Goal: Information Seeking & Learning: Learn about a topic

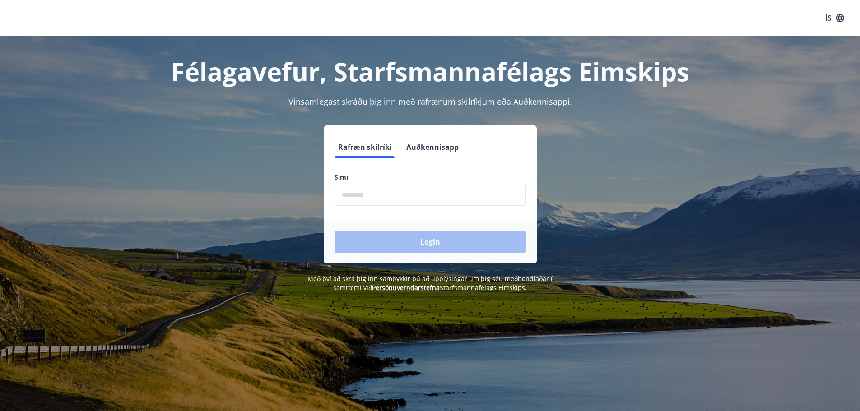
click at [404, 193] on input "phone" at bounding box center [431, 195] width 192 height 22
type input "********"
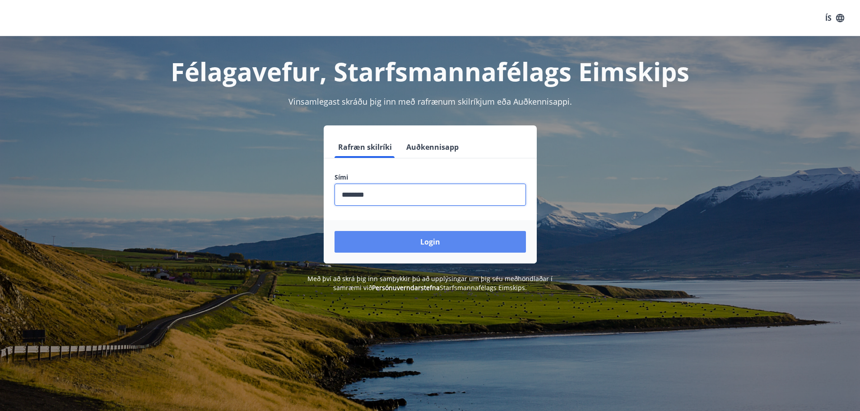
click at [406, 238] on button "Login" at bounding box center [431, 242] width 192 height 22
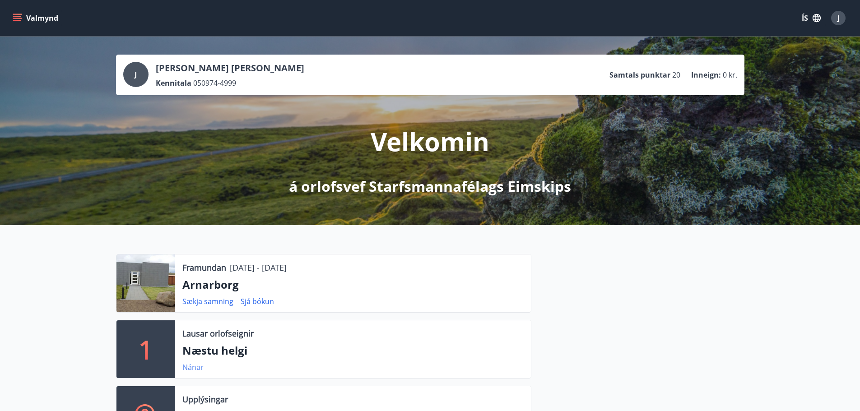
click at [196, 368] on link "Nánar" at bounding box center [192, 368] width 21 height 10
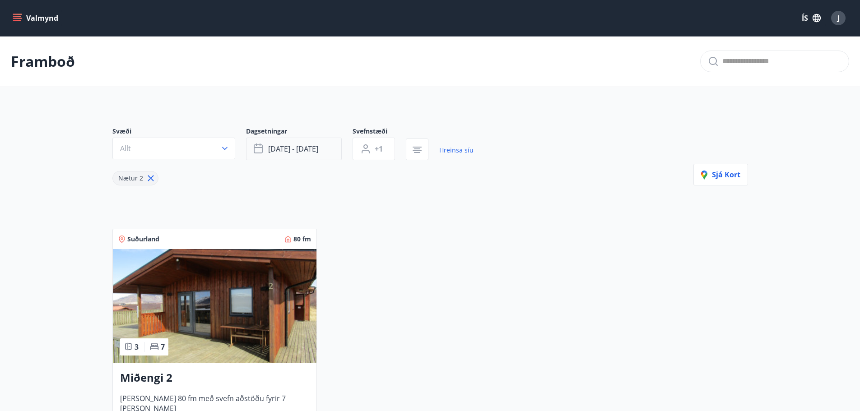
click at [326, 148] on button "[DATE] - [DATE]" at bounding box center [294, 149] width 96 height 23
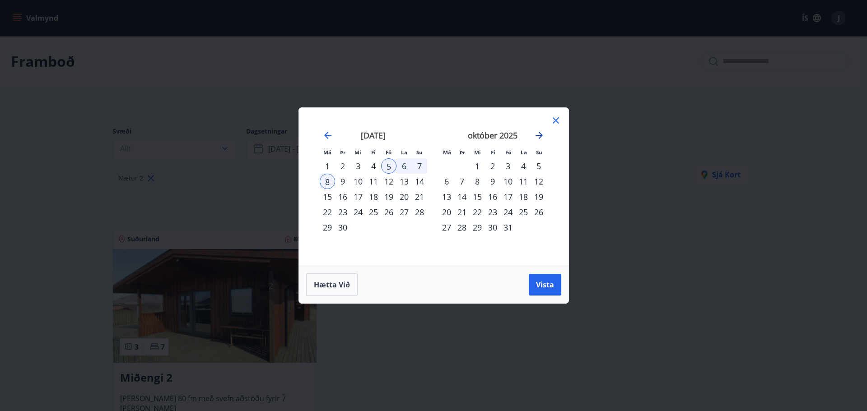
click at [538, 137] on icon "Move forward to switch to the next month." at bounding box center [539, 135] width 11 height 11
click at [507, 180] on div "6" at bounding box center [507, 181] width 15 height 15
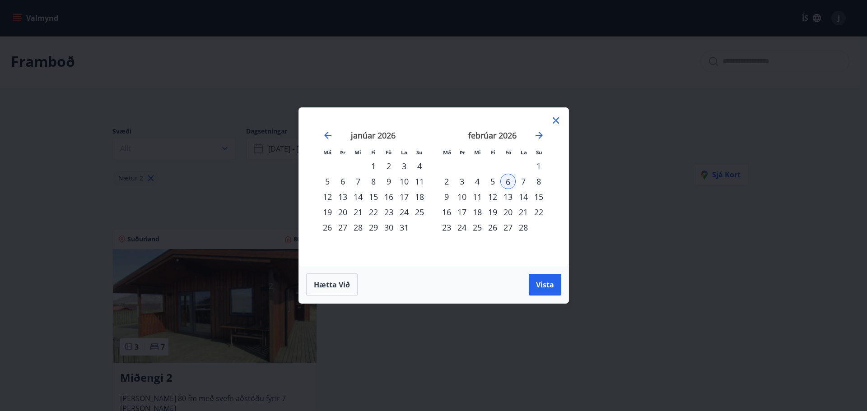
click at [522, 224] on div "28" at bounding box center [523, 227] width 15 height 15
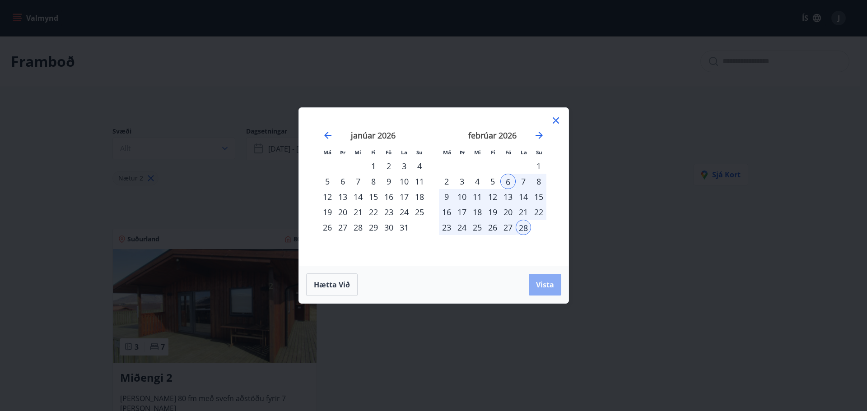
click at [547, 283] on span "Vista" at bounding box center [545, 285] width 18 height 10
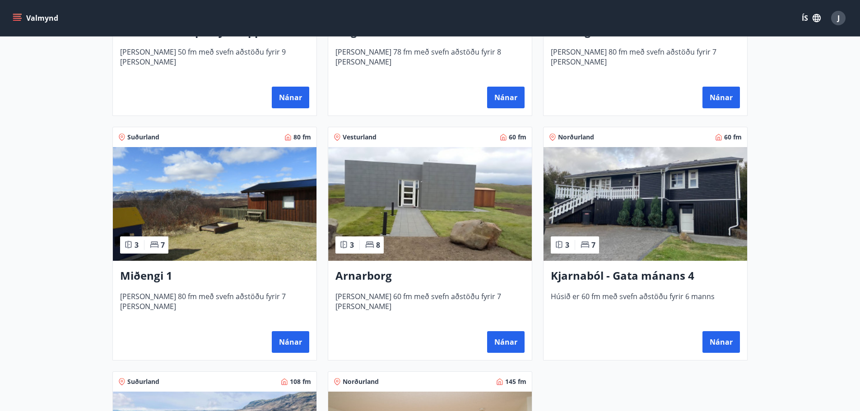
scroll to position [351, 0]
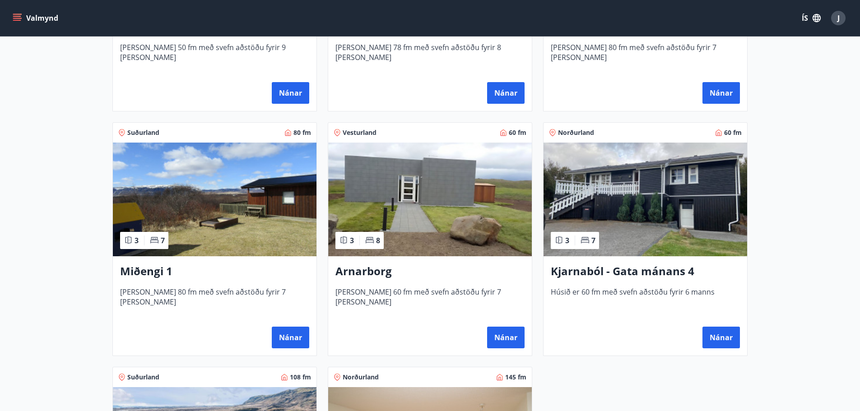
click at [450, 236] on img at bounding box center [430, 200] width 204 height 114
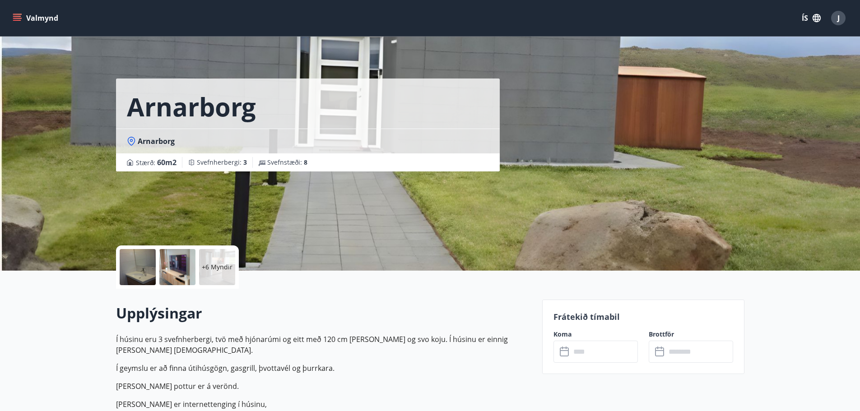
click at [44, 22] on button "Valmynd" at bounding box center [36, 18] width 51 height 16
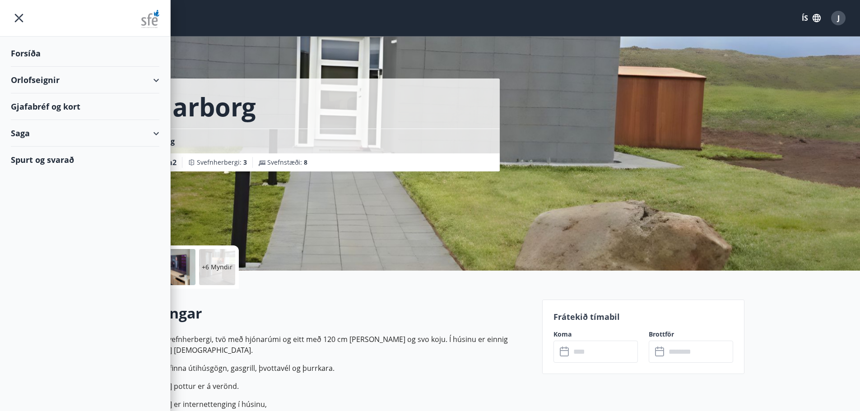
click at [28, 82] on div "Orlofseignir" at bounding box center [85, 80] width 149 height 27
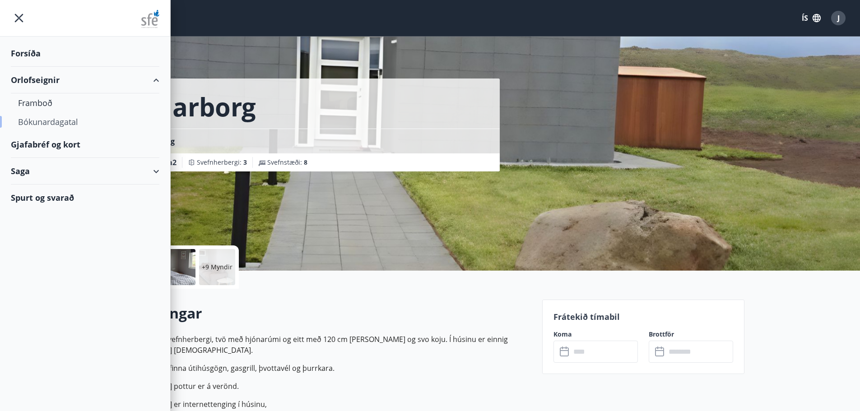
click at [37, 122] on div "Bókunardagatal" at bounding box center [85, 121] width 134 height 19
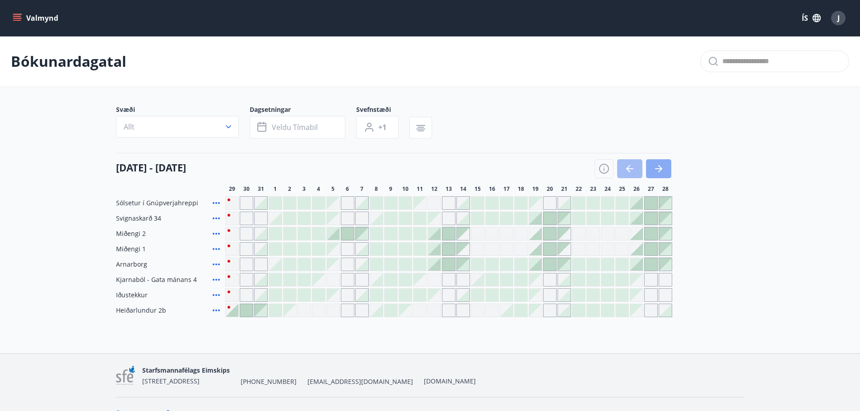
click at [665, 169] on button "button" at bounding box center [658, 168] width 25 height 19
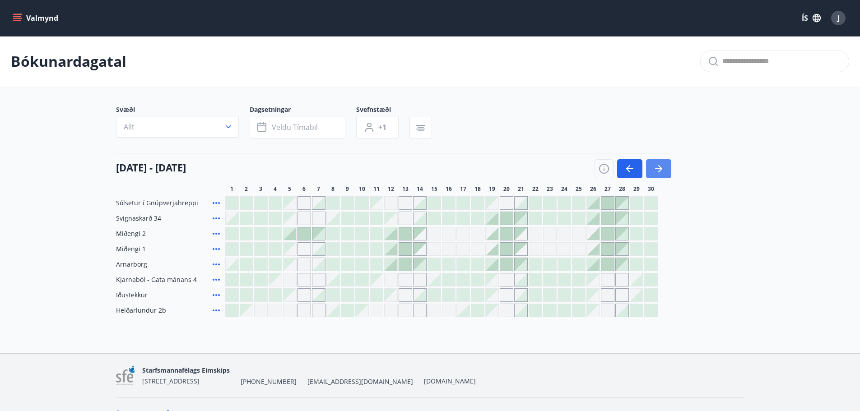
click at [665, 169] on button "button" at bounding box center [658, 168] width 25 height 19
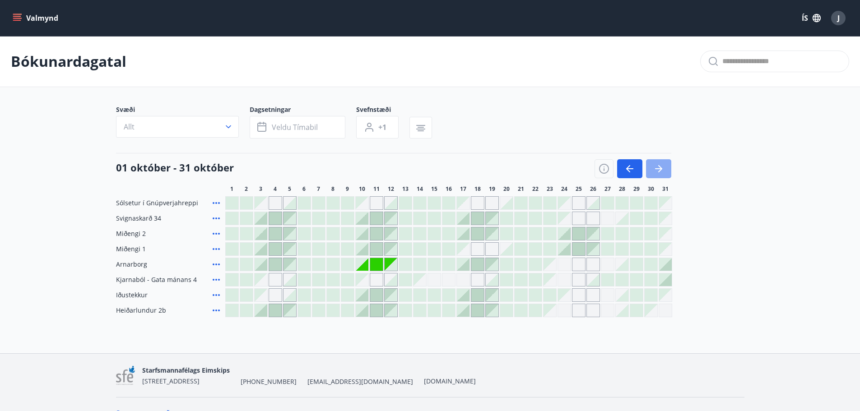
click at [661, 164] on icon "button" at bounding box center [659, 169] width 11 height 11
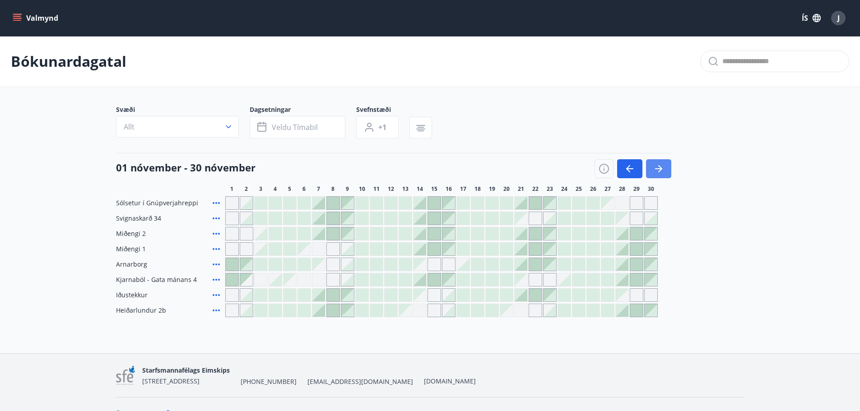
click at [661, 164] on icon "button" at bounding box center [659, 169] width 11 height 11
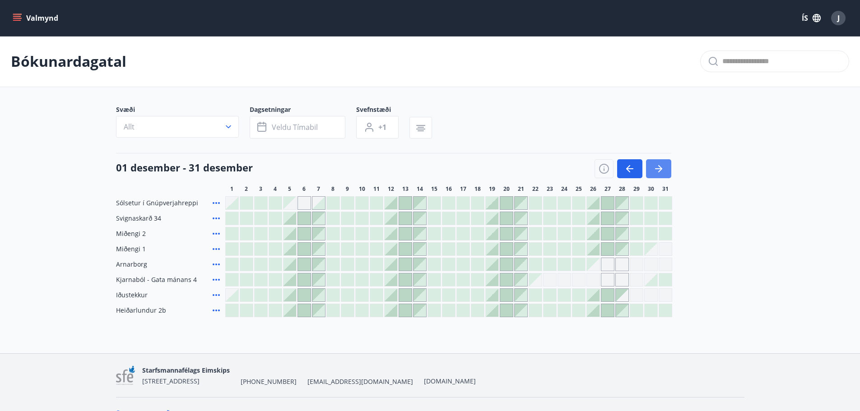
click at [661, 164] on icon "button" at bounding box center [659, 169] width 11 height 11
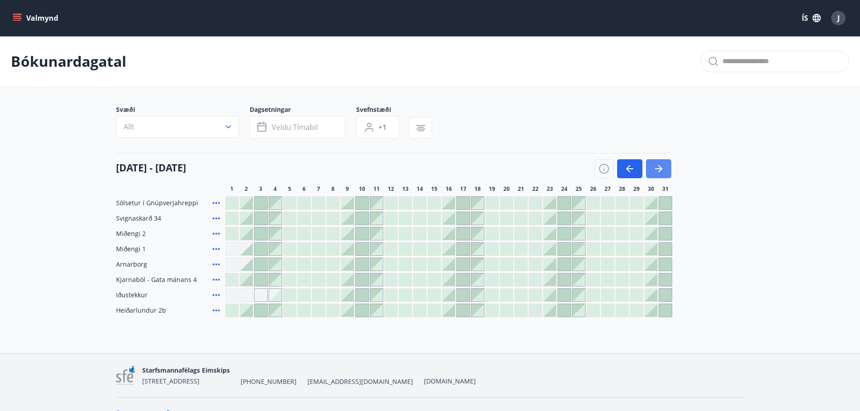
click at [661, 164] on icon "button" at bounding box center [659, 169] width 11 height 11
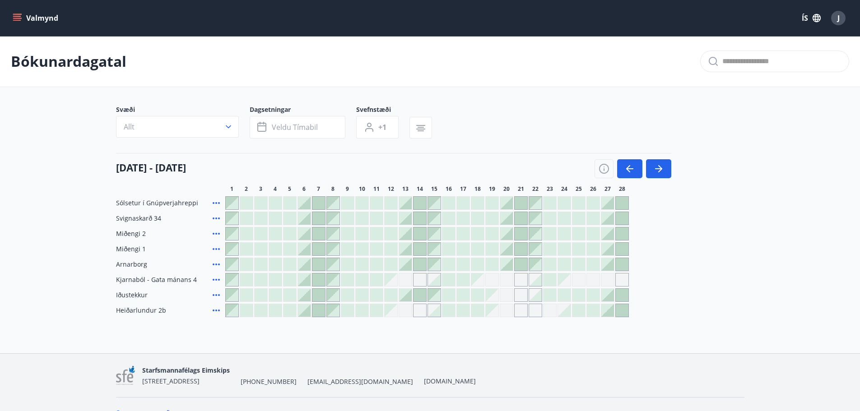
click at [41, 17] on button "Valmynd" at bounding box center [36, 18] width 51 height 16
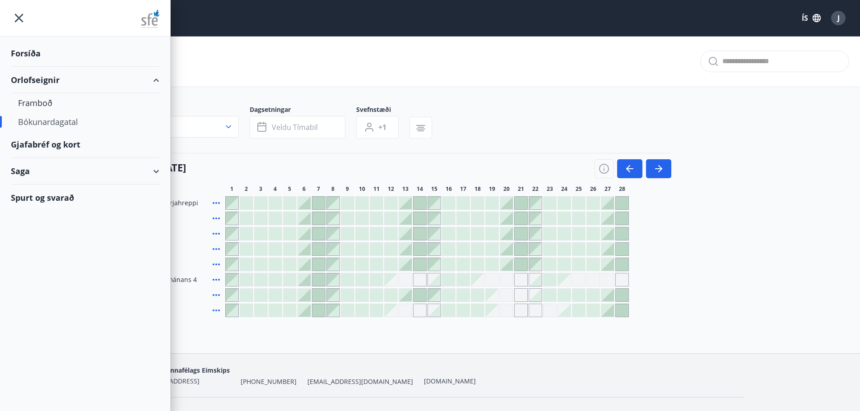
click at [33, 55] on div "Forsíða" at bounding box center [85, 53] width 149 height 27
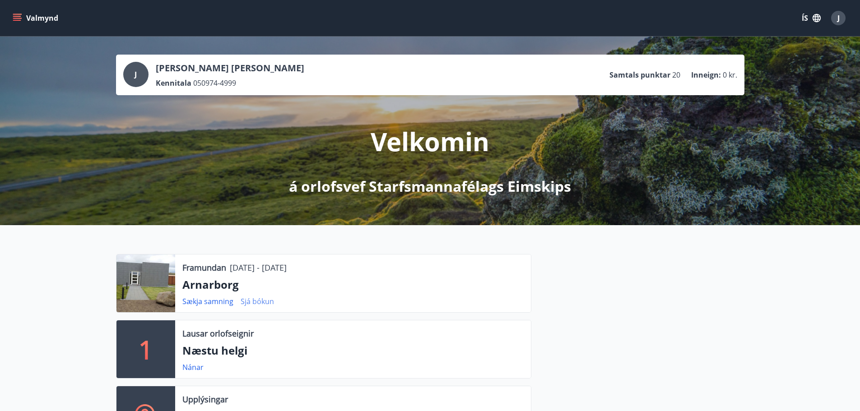
click at [257, 300] on link "Sjá bókun" at bounding box center [257, 302] width 33 height 10
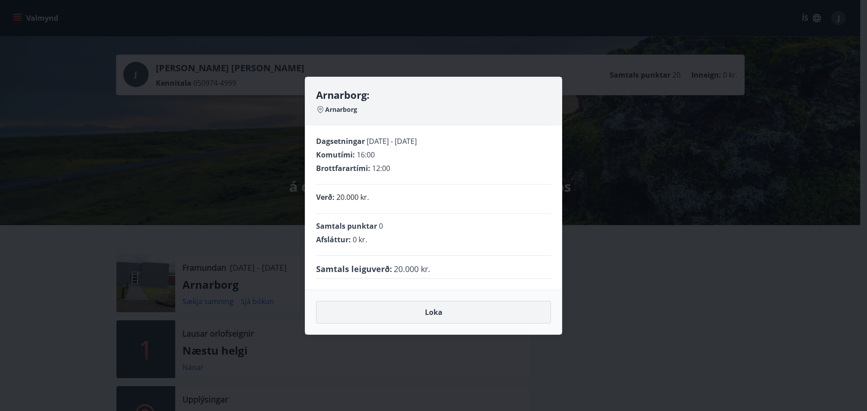
click at [445, 310] on button "Loka" at bounding box center [433, 312] width 235 height 23
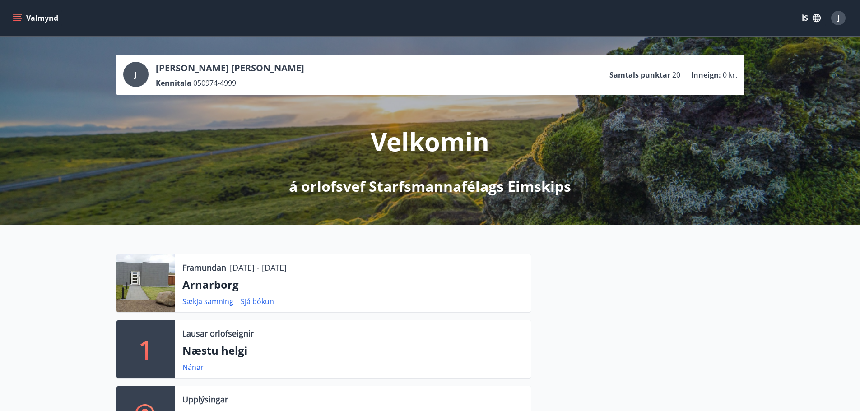
click at [841, 20] on div "J" at bounding box center [839, 18] width 14 height 14
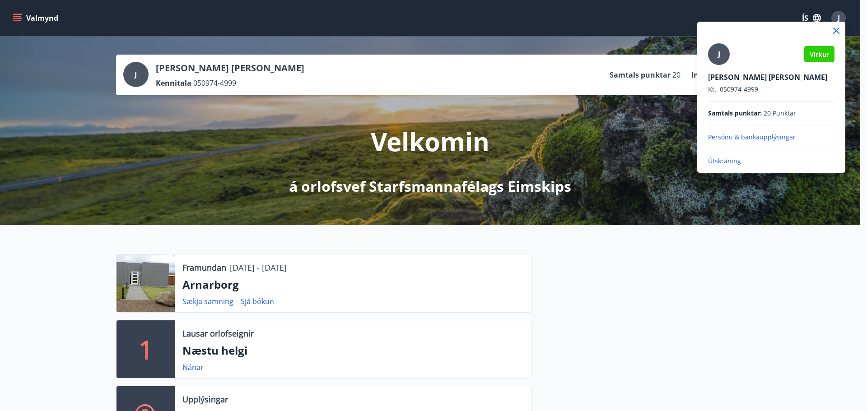
click at [408, 346] on div at bounding box center [433, 205] width 867 height 411
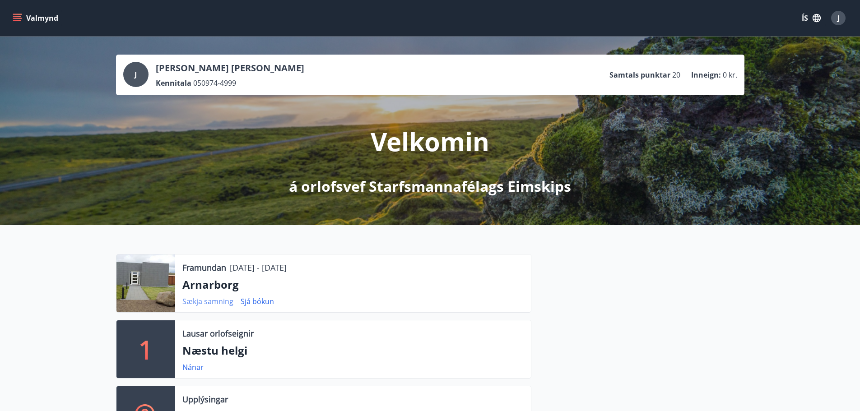
click at [220, 302] on link "Sækja samning" at bounding box center [207, 302] width 51 height 10
click at [258, 300] on link "Sjá bókun" at bounding box center [257, 302] width 33 height 10
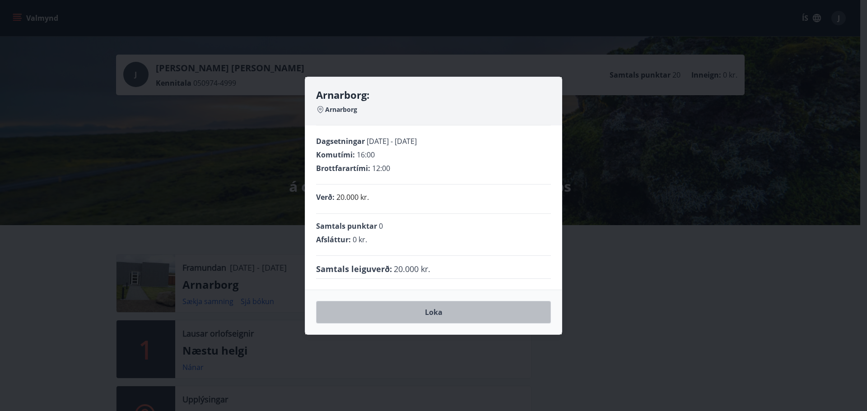
click at [433, 308] on button "Loka" at bounding box center [433, 312] width 235 height 23
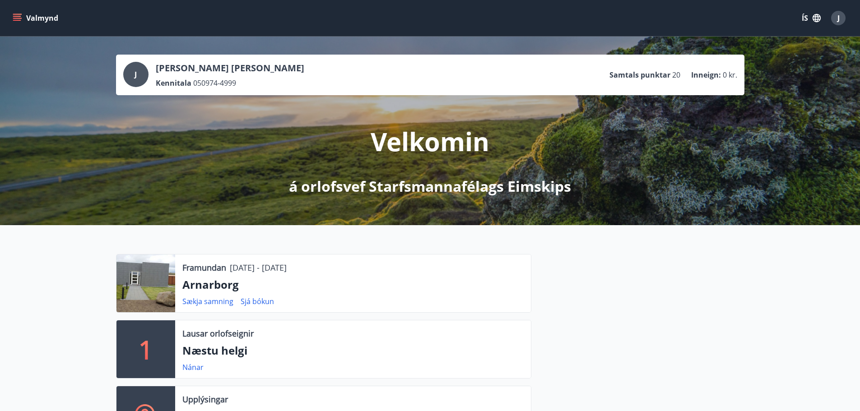
click at [819, 16] on icon "button" at bounding box center [817, 18] width 10 height 10
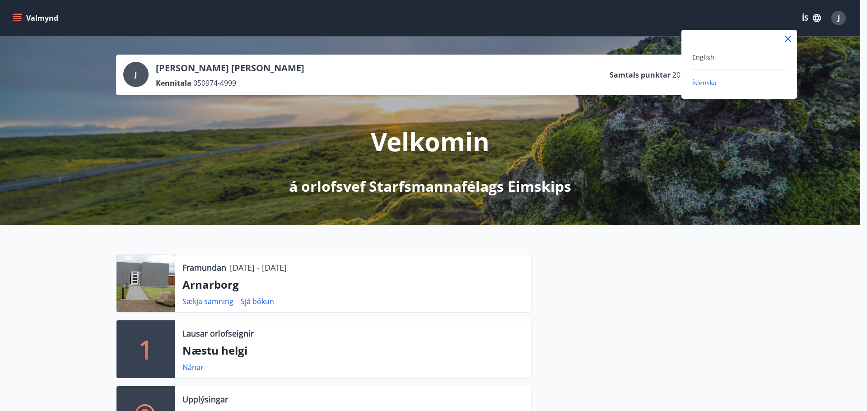
click at [841, 18] on div at bounding box center [433, 205] width 867 height 411
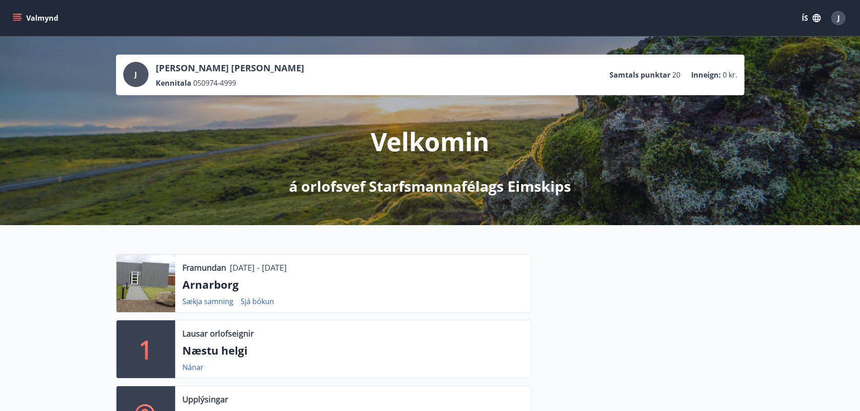
click at [841, 18] on div "J" at bounding box center [839, 18] width 14 height 14
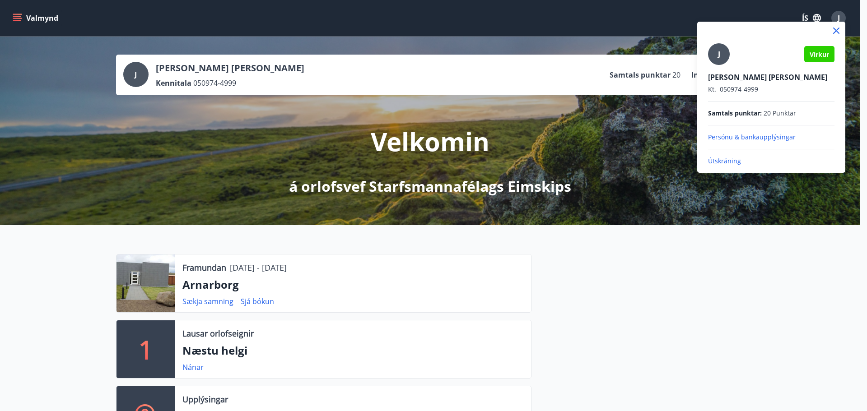
click at [818, 56] on span "Virkur" at bounding box center [819, 54] width 19 height 9
click at [19, 17] on div at bounding box center [433, 205] width 867 height 411
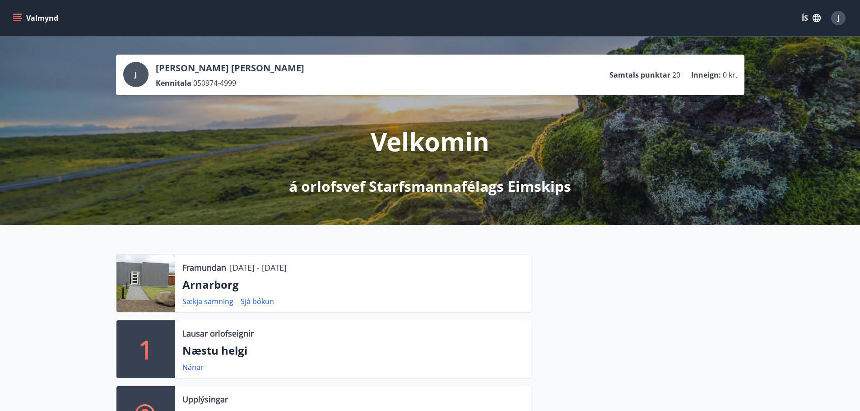
click at [28, 17] on button "Valmynd" at bounding box center [36, 18] width 51 height 16
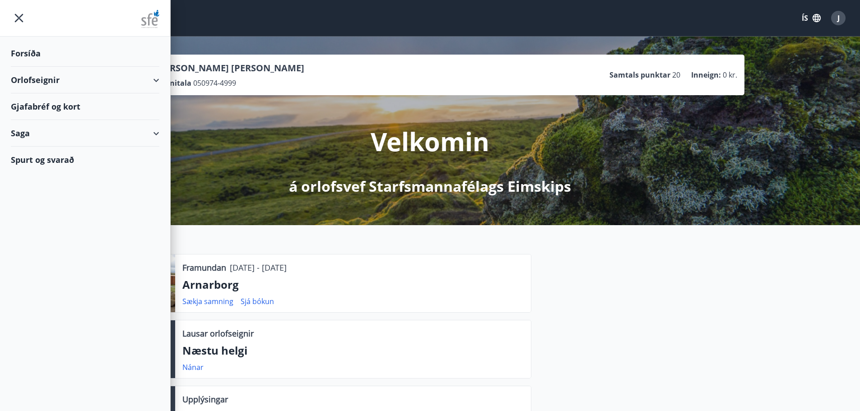
click at [37, 131] on div "Saga" at bounding box center [85, 133] width 149 height 27
click at [34, 154] on div "Bókanir" at bounding box center [85, 156] width 134 height 19
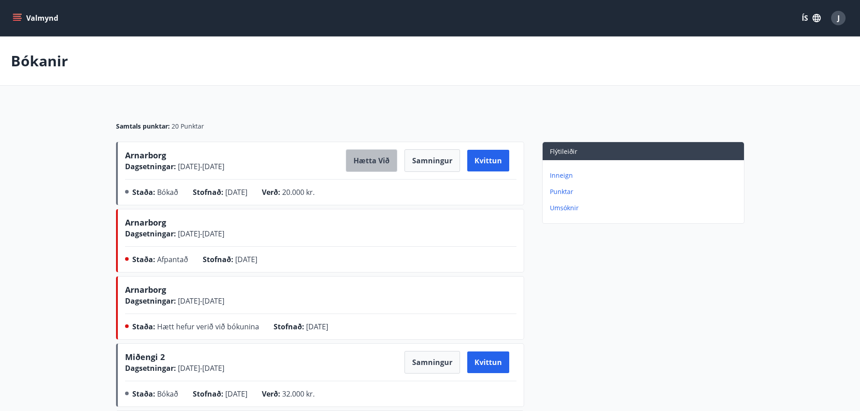
click at [387, 156] on button "Hætta við" at bounding box center [371, 161] width 51 height 23
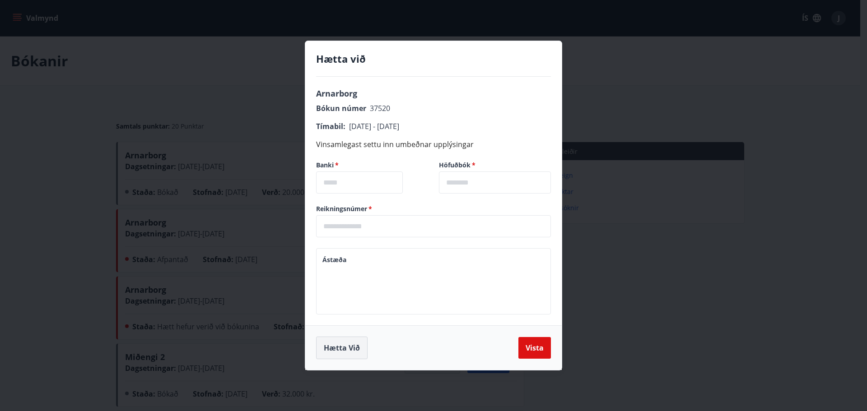
click at [355, 347] on button "Hætta við" at bounding box center [341, 348] width 51 height 23
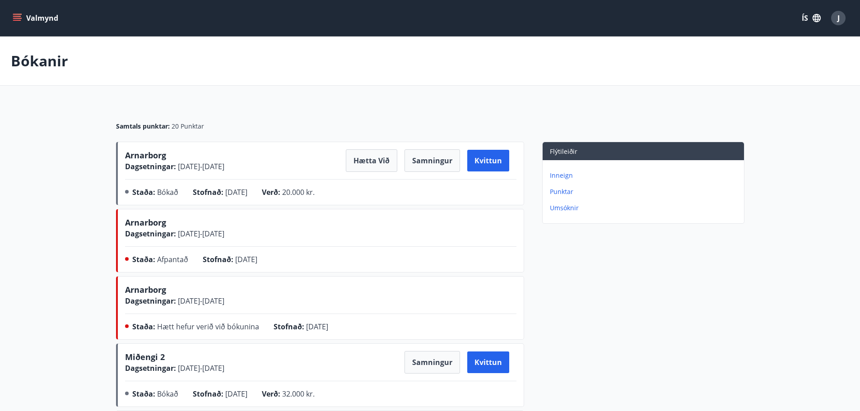
click at [567, 175] on p "Inneign" at bounding box center [645, 175] width 191 height 9
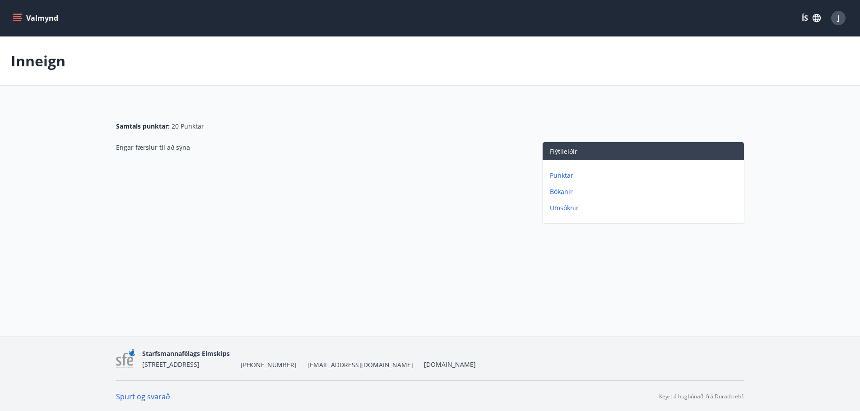
click at [574, 209] on p "Umsóknir" at bounding box center [645, 208] width 191 height 9
click at [20, 19] on icon "menu" at bounding box center [17, 18] width 9 height 9
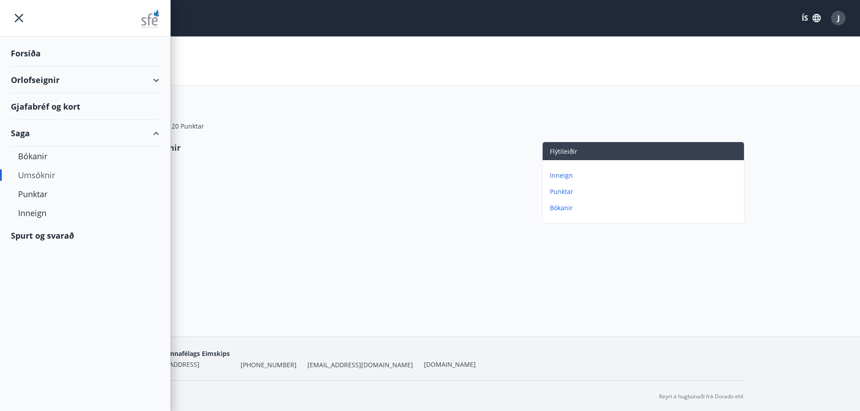
click at [33, 76] on div "Orlofseignir" at bounding box center [85, 80] width 149 height 27
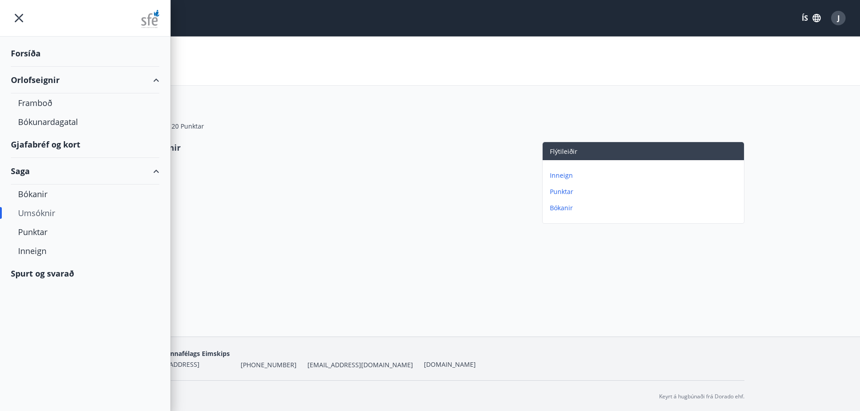
click at [33, 272] on div "Spurt og svarað" at bounding box center [85, 274] width 149 height 26
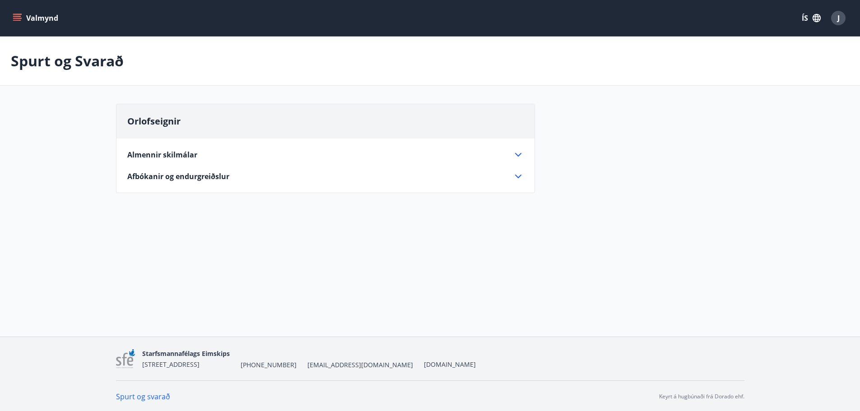
click at [251, 179] on div "Afbókanir og endurgreiðslur" at bounding box center [320, 177] width 386 height 10
click at [231, 162] on div "Almennir skilmálar Eignin er leigð með húsgögnum, svefnstæðum, borðbúnaði og öð…" at bounding box center [326, 172] width 418 height 67
click at [173, 156] on span "Almennir skilmálar" at bounding box center [162, 155] width 70 height 10
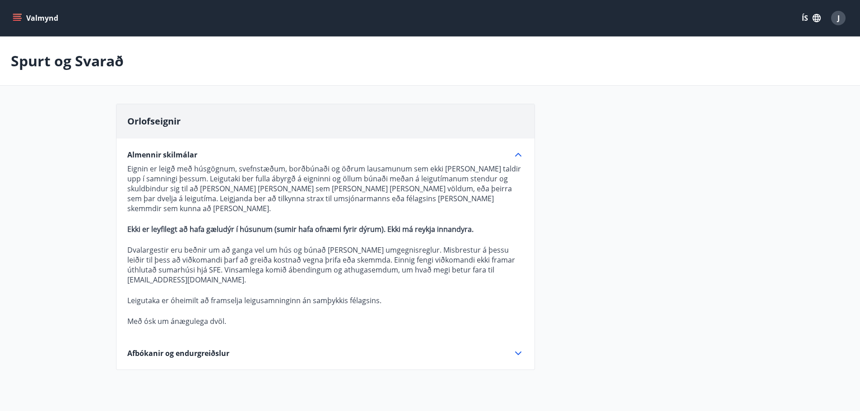
click at [21, 21] on icon "menu" at bounding box center [17, 18] width 9 height 9
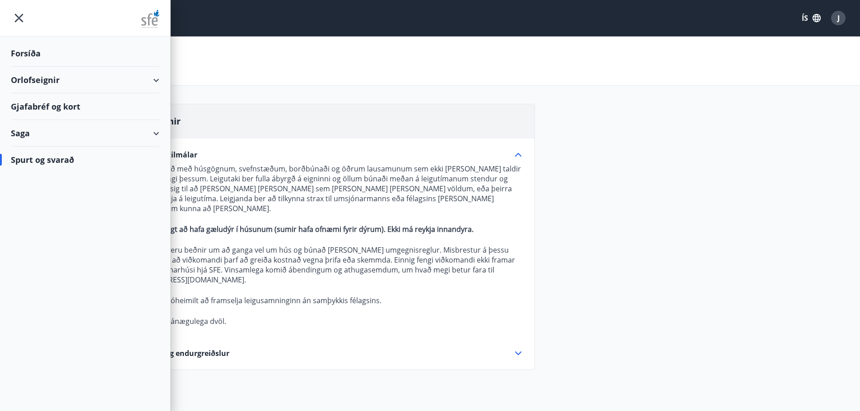
click at [28, 58] on div "Forsíða" at bounding box center [85, 53] width 149 height 27
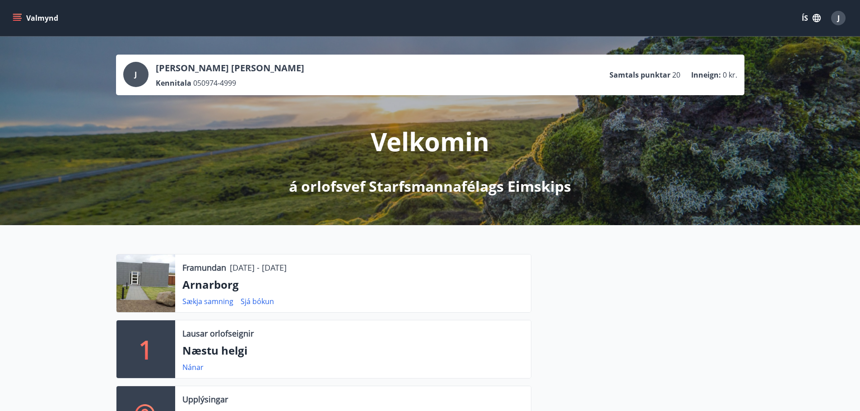
click at [28, 15] on button "Valmynd" at bounding box center [36, 18] width 51 height 16
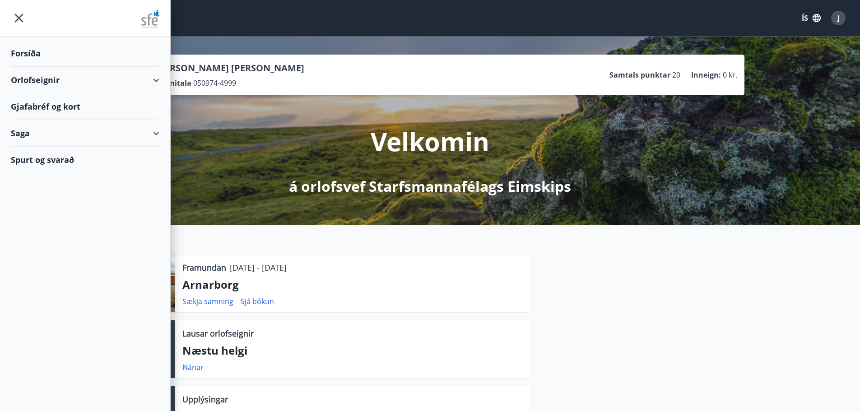
click at [29, 158] on div "Spurt og svarað" at bounding box center [85, 160] width 149 height 26
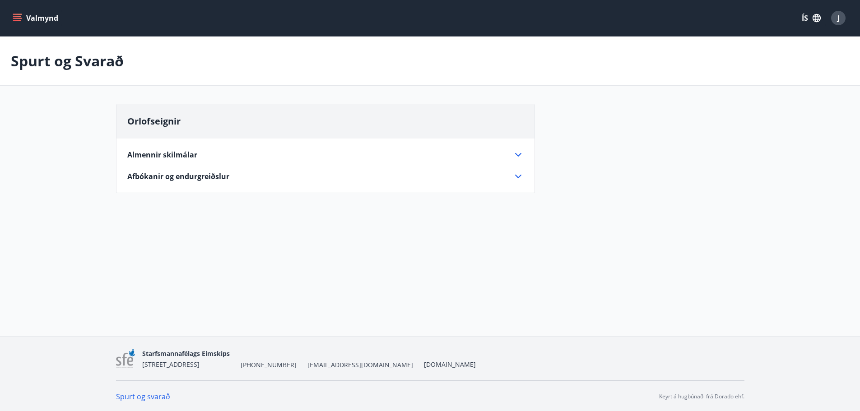
click at [215, 185] on div "Orlofseignir Almennir skilmálar Eignin er leigð með húsgögnum, svefnstæðum, bor…" at bounding box center [325, 148] width 419 height 89
click at [205, 177] on span "Afbókanir og endurgreiðslur" at bounding box center [178, 177] width 102 height 10
click at [477, 159] on div "Almennir skilmálar" at bounding box center [320, 155] width 386 height 10
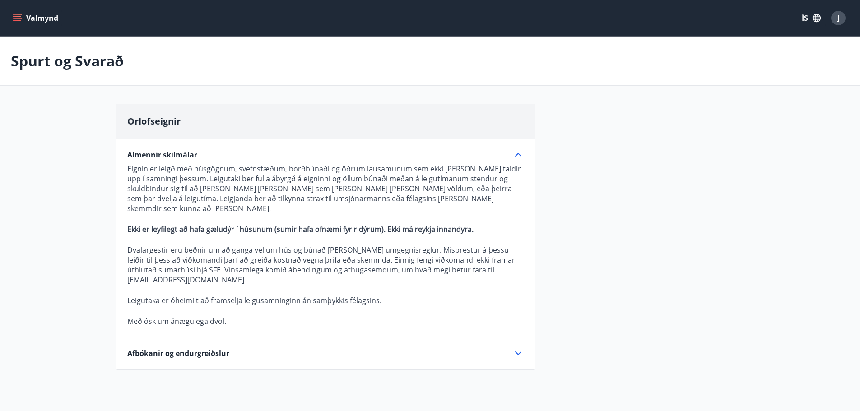
click at [28, 22] on button "Valmynd" at bounding box center [36, 18] width 51 height 16
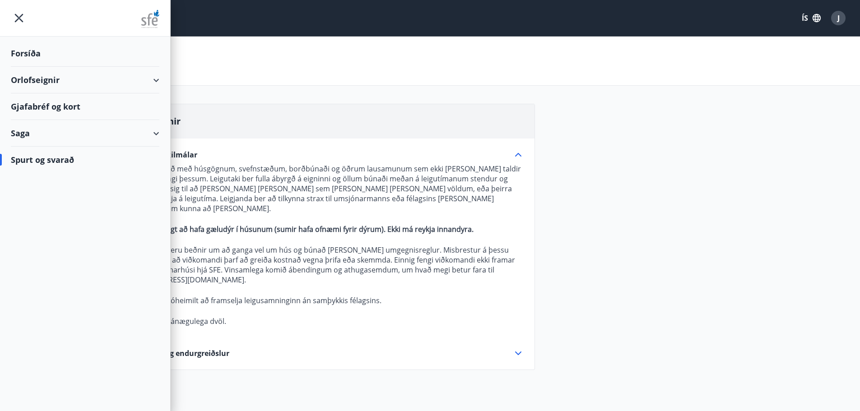
click at [33, 129] on div "Saga" at bounding box center [85, 133] width 149 height 27
click at [48, 74] on div "Orlofseignir" at bounding box center [85, 80] width 149 height 27
